Goal: Information Seeking & Learning: Find specific fact

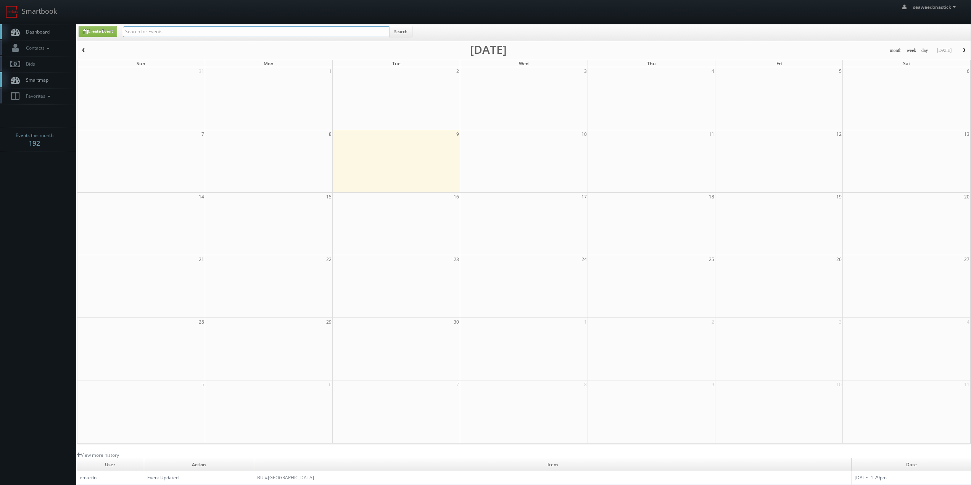
click at [161, 30] on input "text" at bounding box center [256, 31] width 267 height 11
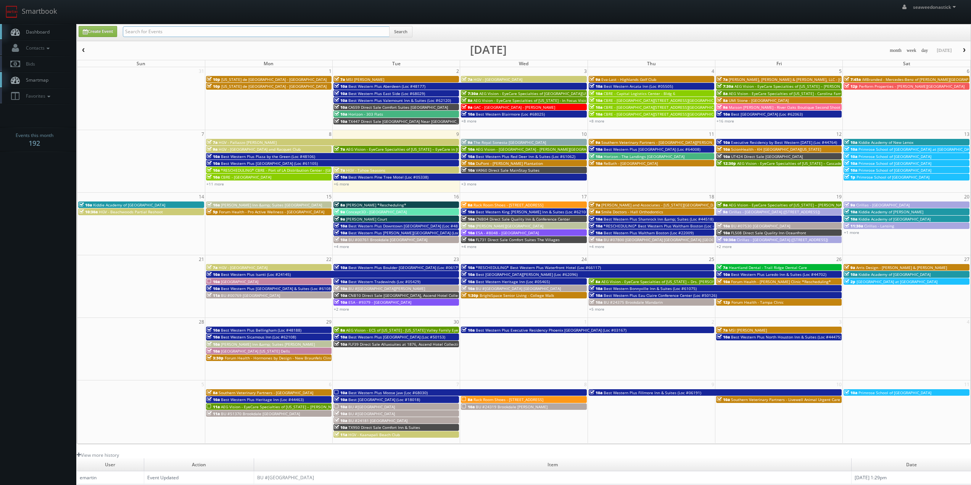
paste input "OR337 Cambria Hotel Portland Pearl District"
type input "OR337 Cambria Hotel Portland Pearl District"
click at [398, 32] on button "Search" at bounding box center [400, 31] width 23 height 11
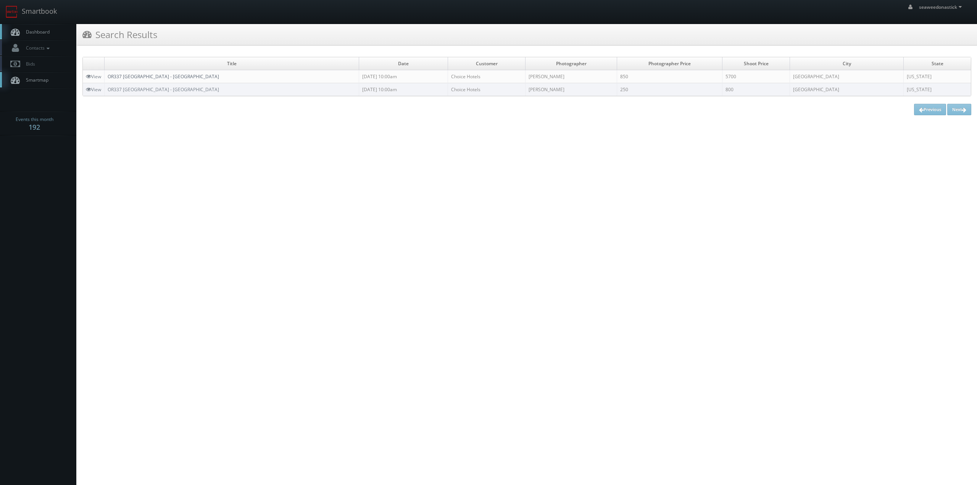
click at [136, 76] on link "OR337 Cambria Hotel Portland - Pearl District" at bounding box center [163, 76] width 111 height 6
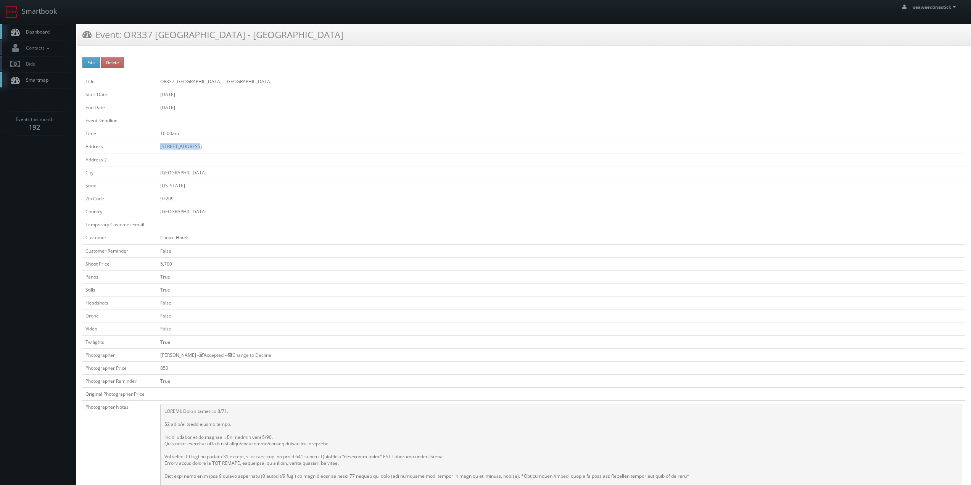
drag, startPoint x: 163, startPoint y: 146, endPoint x: 231, endPoint y: 146, distance: 68.3
click at [231, 146] on td "[STREET_ADDRESS]" at bounding box center [561, 146] width 808 height 13
copy td "[STREET_ADDRESS]"
click at [241, 123] on td at bounding box center [561, 120] width 808 height 13
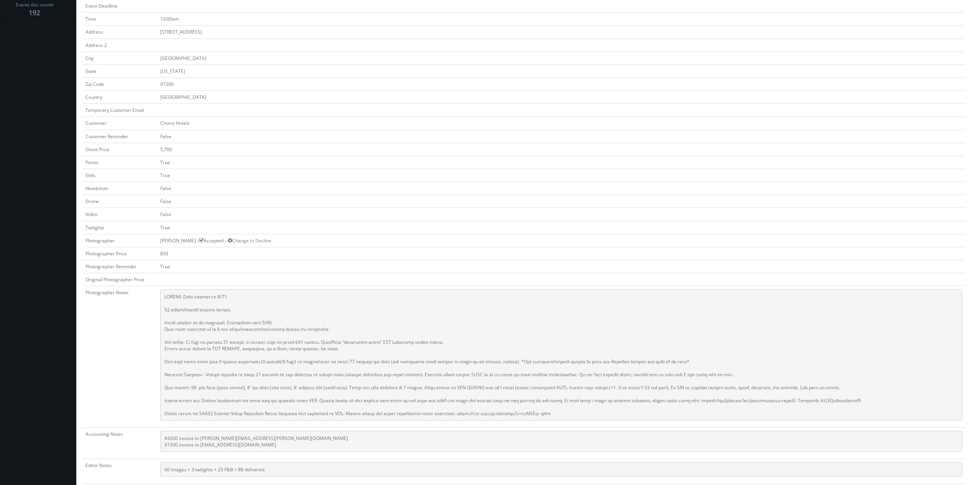
scroll to position [153, 0]
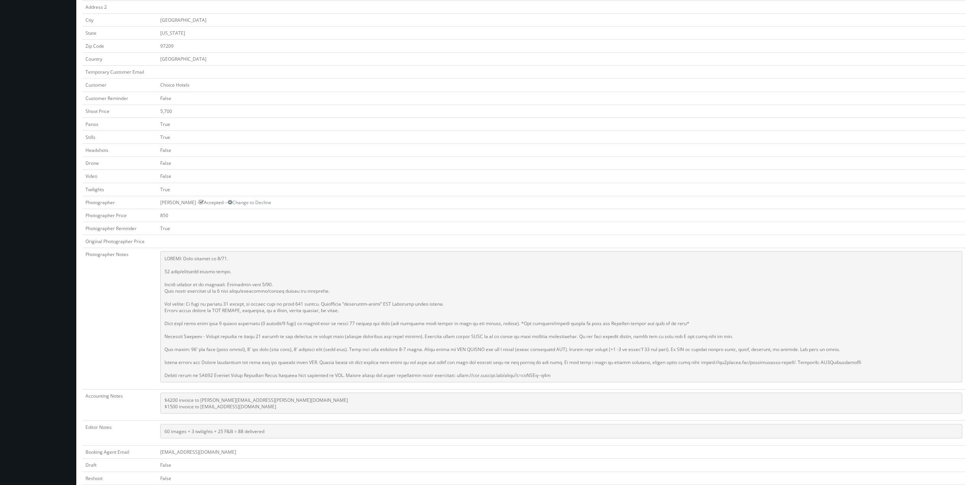
click at [190, 306] on pre at bounding box center [561, 316] width 802 height 131
click at [188, 324] on pre at bounding box center [561, 316] width 802 height 131
click at [184, 341] on pre at bounding box center [561, 316] width 802 height 131
click at [185, 351] on pre at bounding box center [561, 316] width 802 height 131
click at [181, 363] on pre at bounding box center [561, 316] width 802 height 131
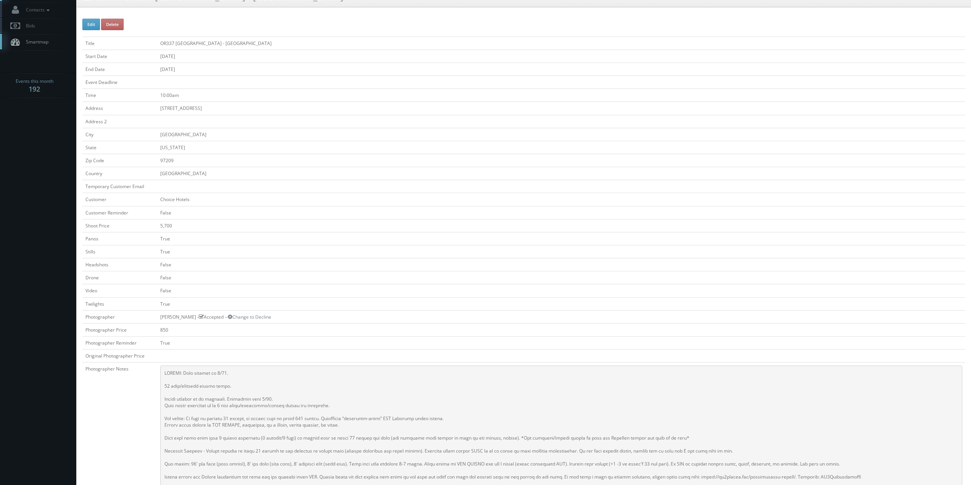
scroll to position [0, 0]
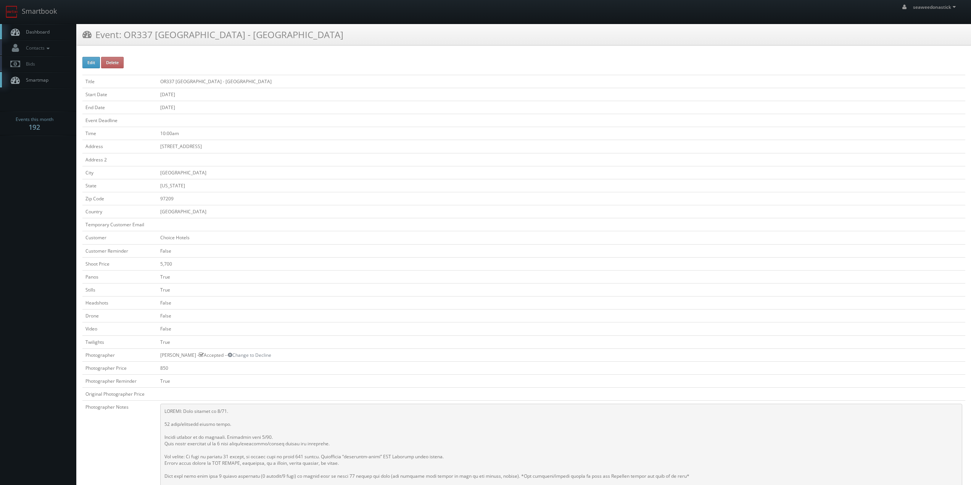
click at [39, 34] on span "Dashboard" at bounding box center [35, 32] width 27 height 6
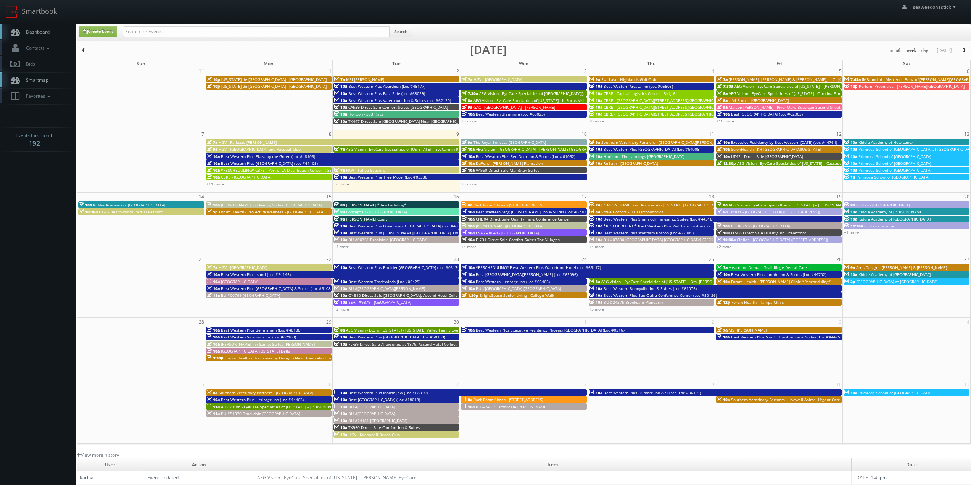
click at [155, 37] on div "Search" at bounding box center [268, 33] width 290 height 15
click at [156, 29] on input "text" at bounding box center [256, 31] width 267 height 11
paste input "(08-15-25) Southern Veterinary Partners - Livewell Animal Urgent Care of Herrim…"
drag, startPoint x: 150, startPoint y: 34, endPoint x: 12, endPoint y: 43, distance: 138.9
click at [12, 43] on body "Smartbook Toggle Side Navigation Toggle Top Navigation seaweedonastick seaweedo…" at bounding box center [485, 301] width 971 height 602
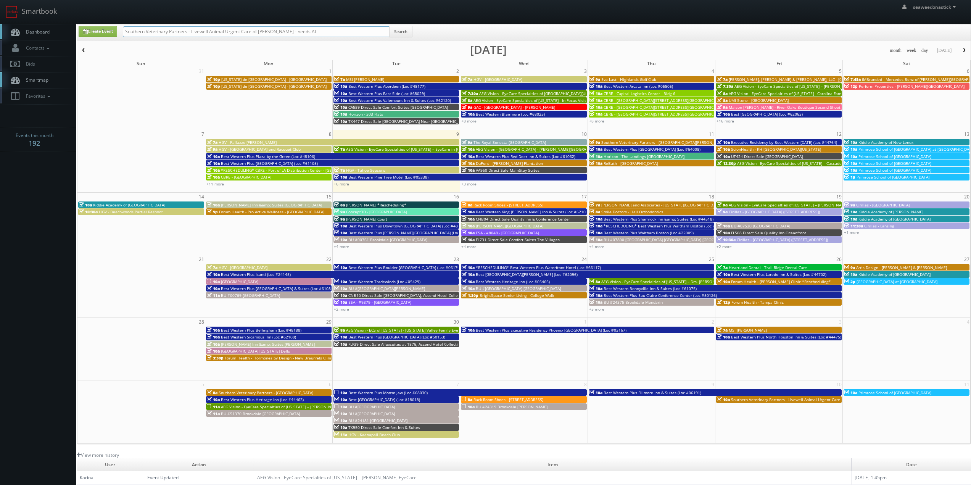
drag, startPoint x: 306, startPoint y: 32, endPoint x: 282, endPoint y: 39, distance: 25.4
click at [282, 39] on div "Southern Veterinary Partners - Livewell Animal Urgent Care of Herriman - needs …" at bounding box center [268, 33] width 290 height 15
click at [388, 31] on input "Southern Veterinary Partners - Livewell Animal Urgent Care of Herriman" at bounding box center [256, 31] width 267 height 11
type input "Southern Veterinary Partners - Livewell Animal Urgent Care of Herriman"
click at [398, 30] on button "Search" at bounding box center [400, 31] width 23 height 11
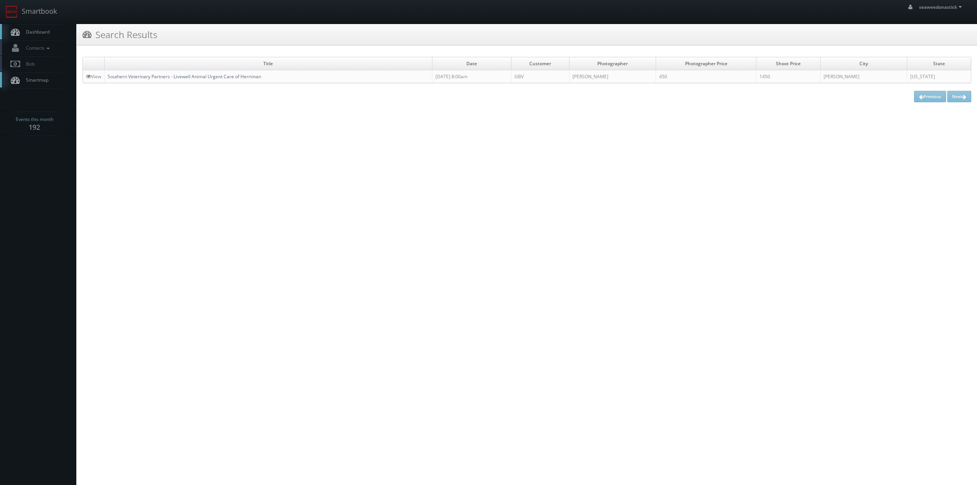
click at [139, 77] on link "Southern Veterinary Partners - Livewell Animal Urgent Care of Herriman" at bounding box center [184, 76] width 153 height 6
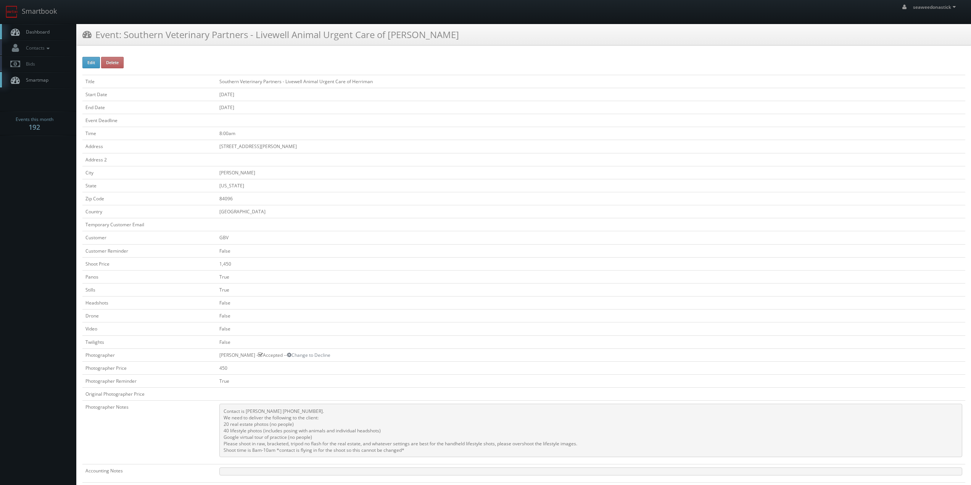
click at [442, 200] on td "84096" at bounding box center [590, 198] width 749 height 13
click at [479, 196] on td "84096" at bounding box center [590, 198] width 749 height 13
